Goal: Task Accomplishment & Management: Manage account settings

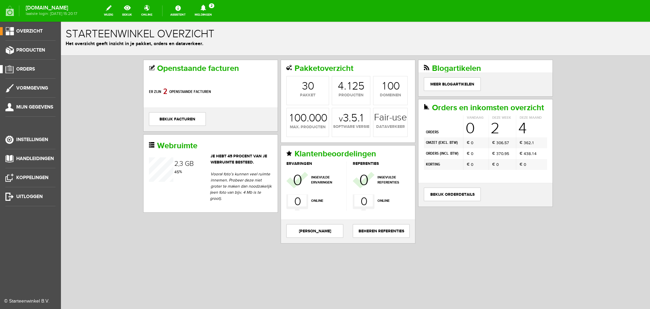
click at [28, 68] on span "Orders" at bounding box center [25, 69] width 19 height 6
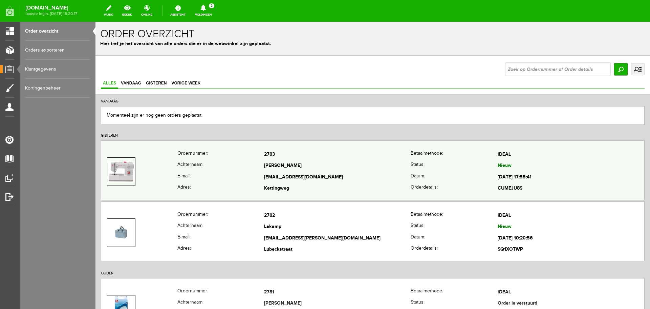
click at [227, 167] on th "Achternaam:" at bounding box center [221, 166] width 87 height 12
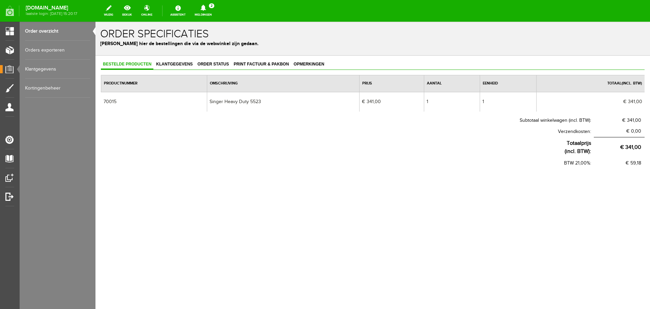
click at [39, 30] on link "Order overzicht" at bounding box center [57, 31] width 65 height 19
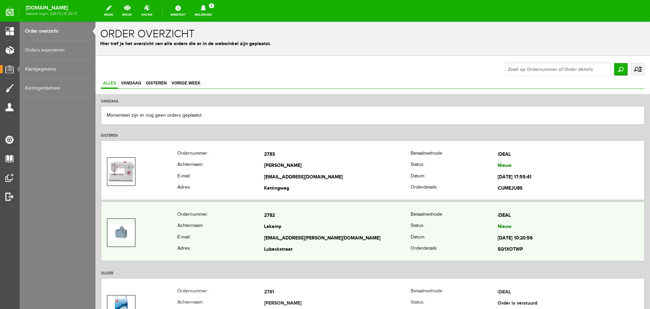
click at [229, 227] on th "Achternaam:" at bounding box center [221, 227] width 87 height 12
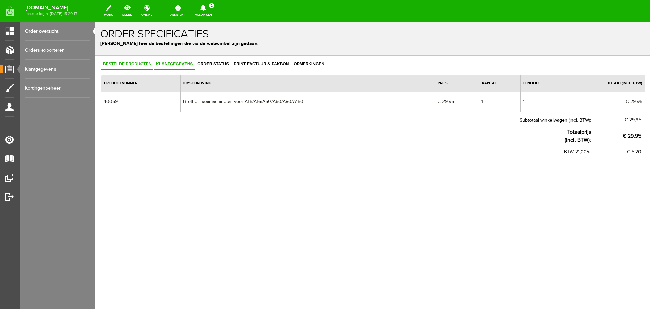
click at [173, 62] on span "Klantgegevens" at bounding box center [174, 64] width 41 height 5
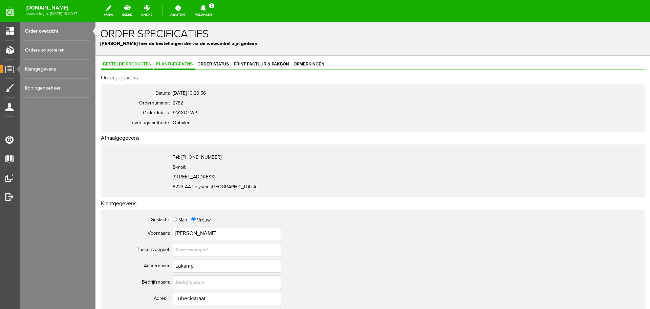
click at [120, 63] on span "Bestelde producten" at bounding box center [127, 64] width 53 height 5
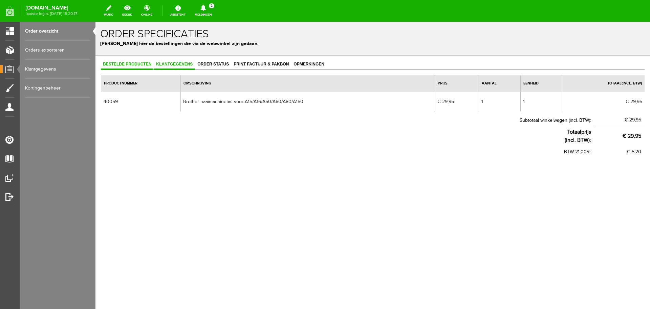
click at [169, 62] on span "Klantgegevens" at bounding box center [174, 64] width 41 height 5
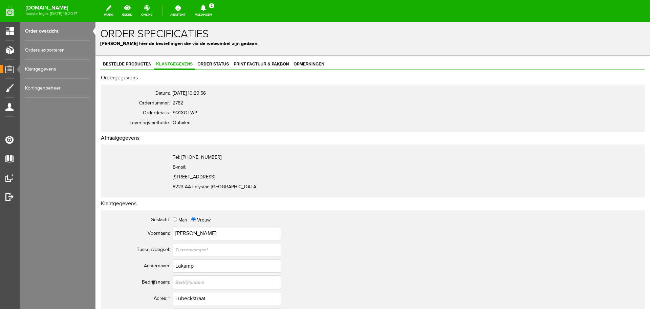
click at [44, 30] on link "Order overzicht" at bounding box center [57, 31] width 65 height 19
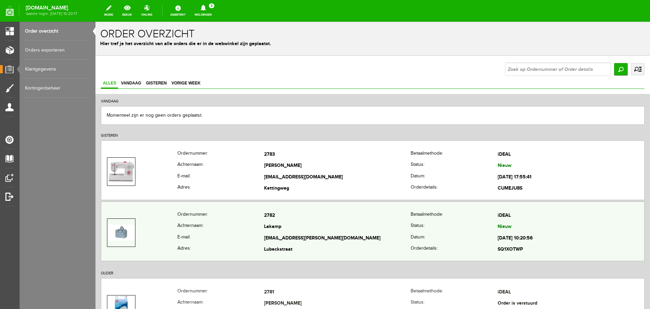
click at [203, 222] on th "Achternaam:" at bounding box center [221, 227] width 87 height 12
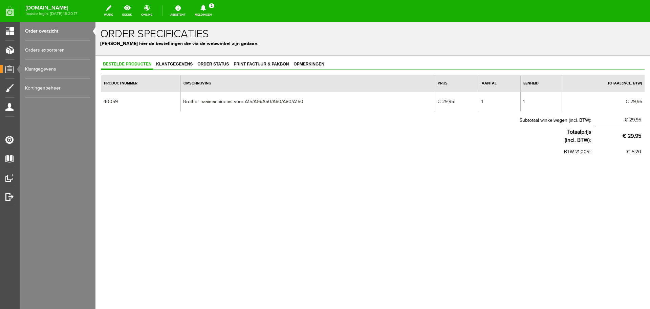
click at [40, 30] on link "Order overzicht" at bounding box center [57, 31] width 65 height 19
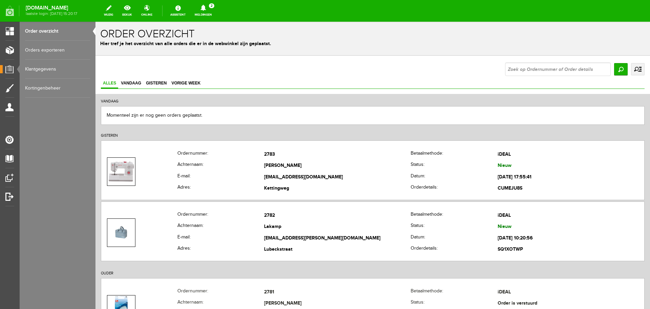
click at [45, 30] on link "Order overzicht" at bounding box center [57, 31] width 65 height 19
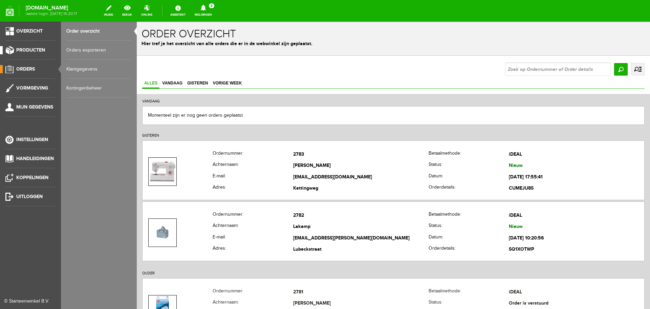
click at [27, 49] on span "Producten" at bounding box center [30, 50] width 29 height 6
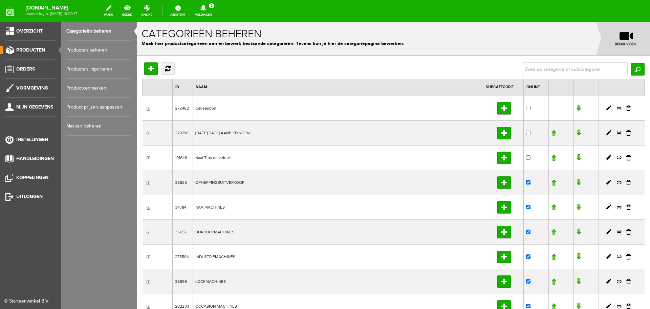
click at [84, 48] on link "Producten beheren" at bounding box center [98, 50] width 65 height 19
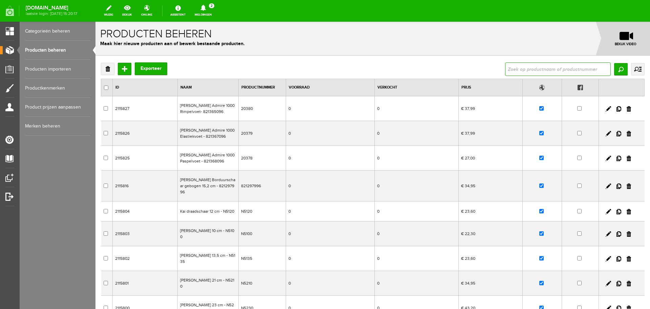
click at [521, 66] on input "text" at bounding box center [558, 69] width 106 height 14
type input "r"
type input "batting"
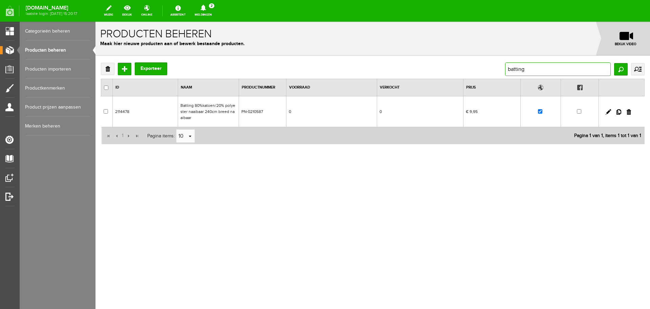
drag, startPoint x: 530, startPoint y: 69, endPoint x: 506, endPoint y: 69, distance: 23.7
click at [506, 69] on input "batting" at bounding box center [558, 69] width 106 height 14
type input "wol"
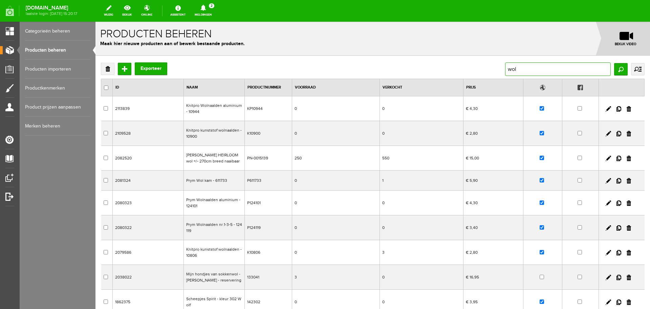
drag, startPoint x: 522, startPoint y: 70, endPoint x: 490, endPoint y: 71, distance: 31.9
click at [490, 71] on div "Verwijderen Toevoegen Exporteer wol Zoeken uitgebreid zoeken Categorie Cadeaubo…" at bounding box center [373, 69] width 544 height 14
type input "perskussen"
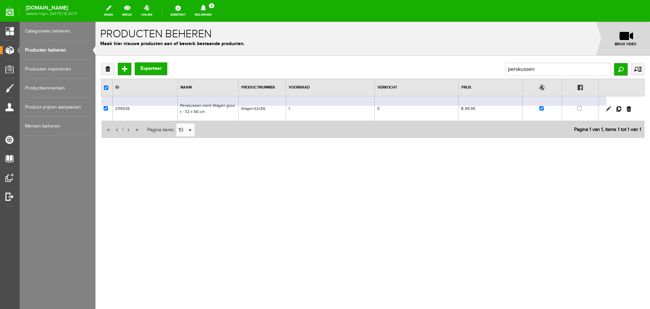
click at [608, 107] on link at bounding box center [608, 108] width 5 height 5
checkbox input "true"
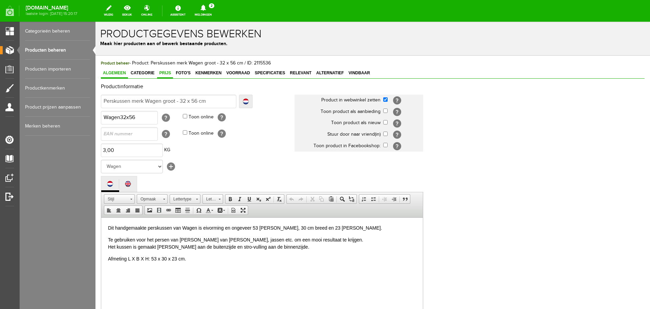
click at [164, 72] on span "Prijs" at bounding box center [165, 72] width 16 height 5
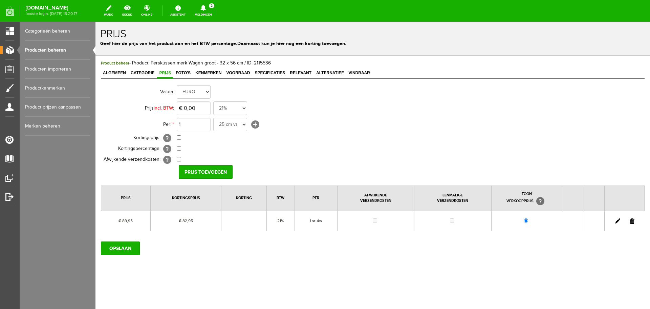
click at [618, 220] on link at bounding box center [617, 220] width 5 height 5
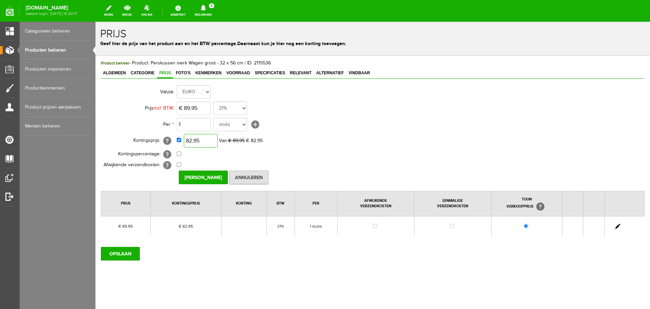
click at [207, 140] on input "82,95" at bounding box center [201, 141] width 34 height 14
type input "€ 74,95"
click at [206, 173] on input "[PERSON_NAME]" at bounding box center [203, 177] width 49 height 14
click at [125, 254] on input "OPSLAAN" at bounding box center [120, 254] width 39 height 14
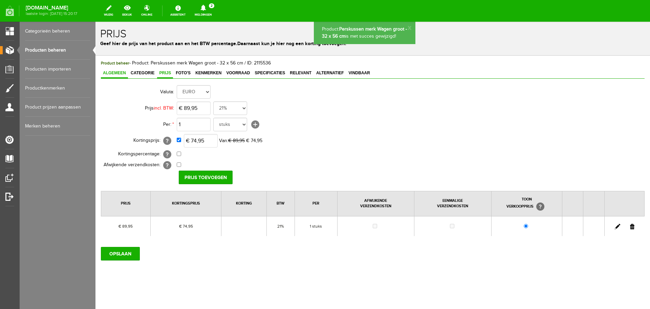
click at [115, 72] on span "Algemeen" at bounding box center [114, 72] width 27 height 5
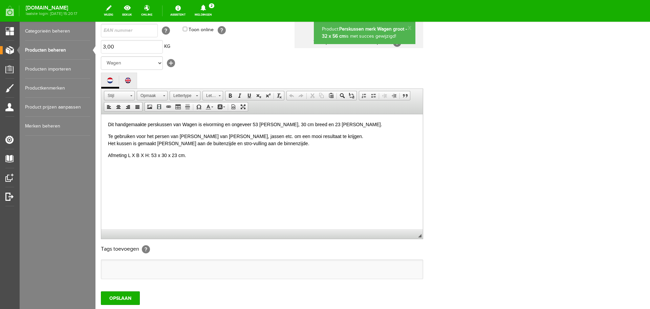
scroll to position [149, 0]
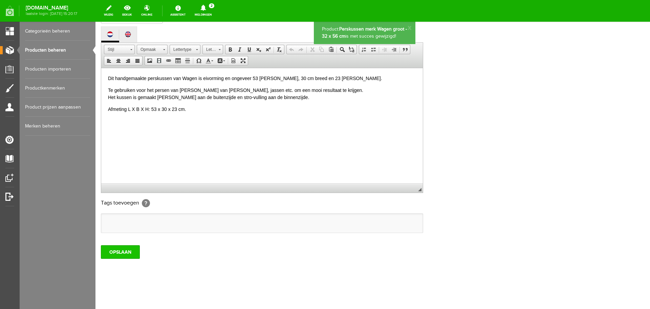
click at [114, 249] on input "OPSLAAN" at bounding box center [120, 252] width 39 height 14
click at [39, 48] on link "Producten beheren" at bounding box center [57, 50] width 65 height 19
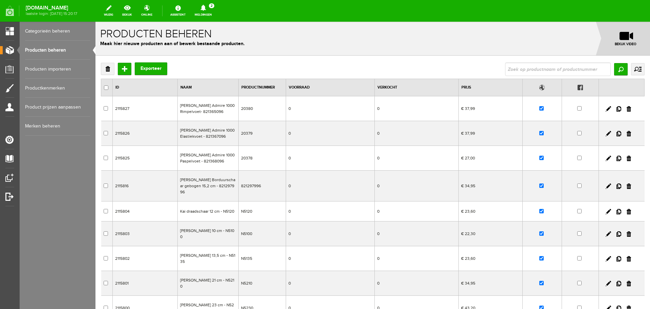
click at [534, 68] on input "text" at bounding box center [558, 69] width 106 height 14
type input "batting"
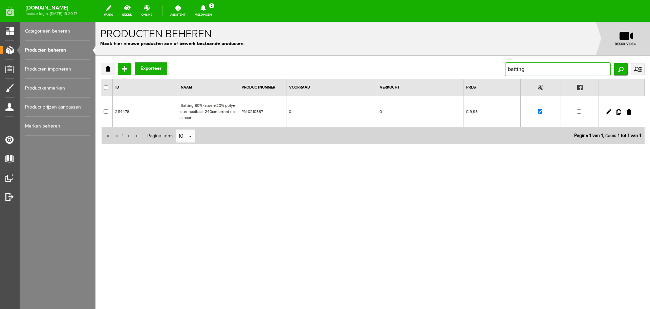
drag, startPoint x: 532, startPoint y: 68, endPoint x: 504, endPoint y: 71, distance: 28.2
click at [504, 71] on div "Verwijderen Toevoegen Exporteer batting Zoeken uitgebreid zoeken Categorie Cade…" at bounding box center [373, 69] width 544 height 14
type input "vulling"
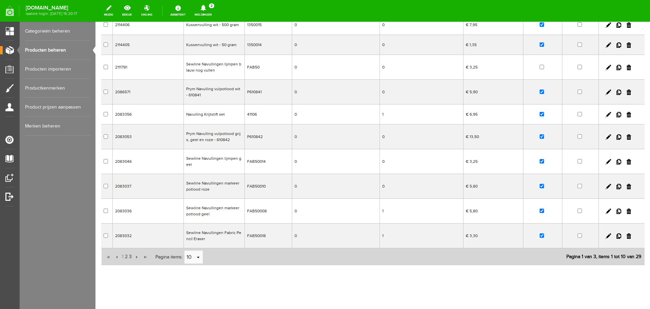
scroll to position [89, 0]
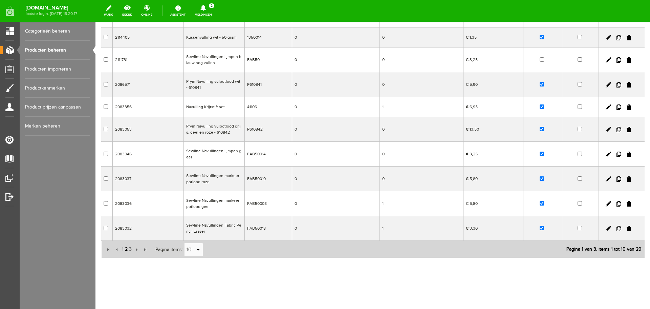
click at [127, 249] on span "2" at bounding box center [126, 249] width 4 height 14
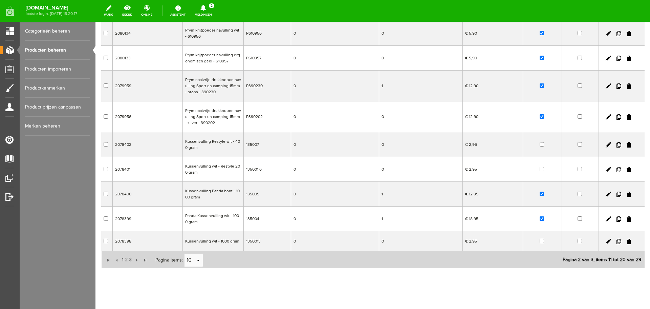
scroll to position [102, 0]
click at [130, 258] on span "3" at bounding box center [130, 258] width 4 height 14
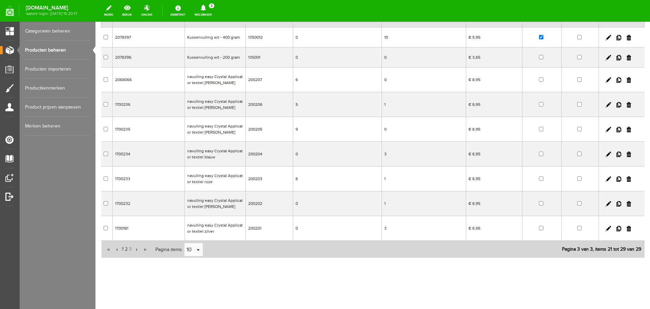
scroll to position [35, 0]
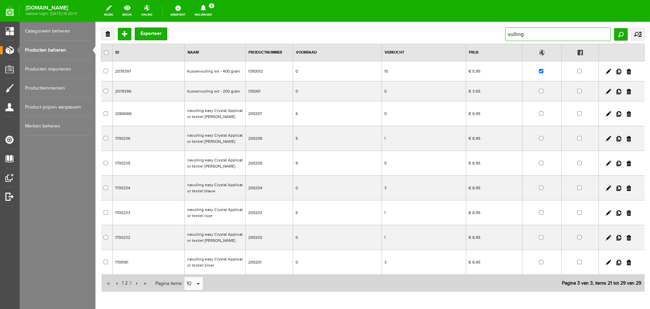
drag, startPoint x: 524, startPoint y: 33, endPoint x: 490, endPoint y: 35, distance: 33.6
click at [490, 35] on div "Verwijderen Toevoegen Exporteer vulling Zoeken uitgebreid zoeken Categorie Cade…" at bounding box center [373, 34] width 544 height 14
paste input "[PERSON_NAME] HEIRLOOM wol +/- 270cm breed naaiba"
type input "[PERSON_NAME] HEIRLOOM wol +/- 270cm breed naaiba"
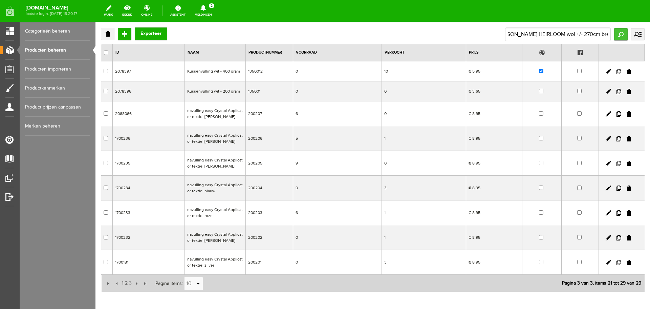
scroll to position [0, 0]
click at [615, 35] on input "Zoeken" at bounding box center [622, 34] width 14 height 12
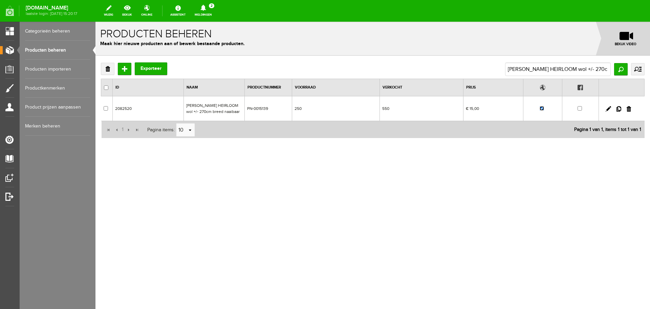
click at [542, 108] on input "checkbox" at bounding box center [542, 108] width 4 height 4
checkbox input "false"
click at [57, 50] on link "Producten beheren" at bounding box center [57, 50] width 65 height 19
